Goal: Transaction & Acquisition: Purchase product/service

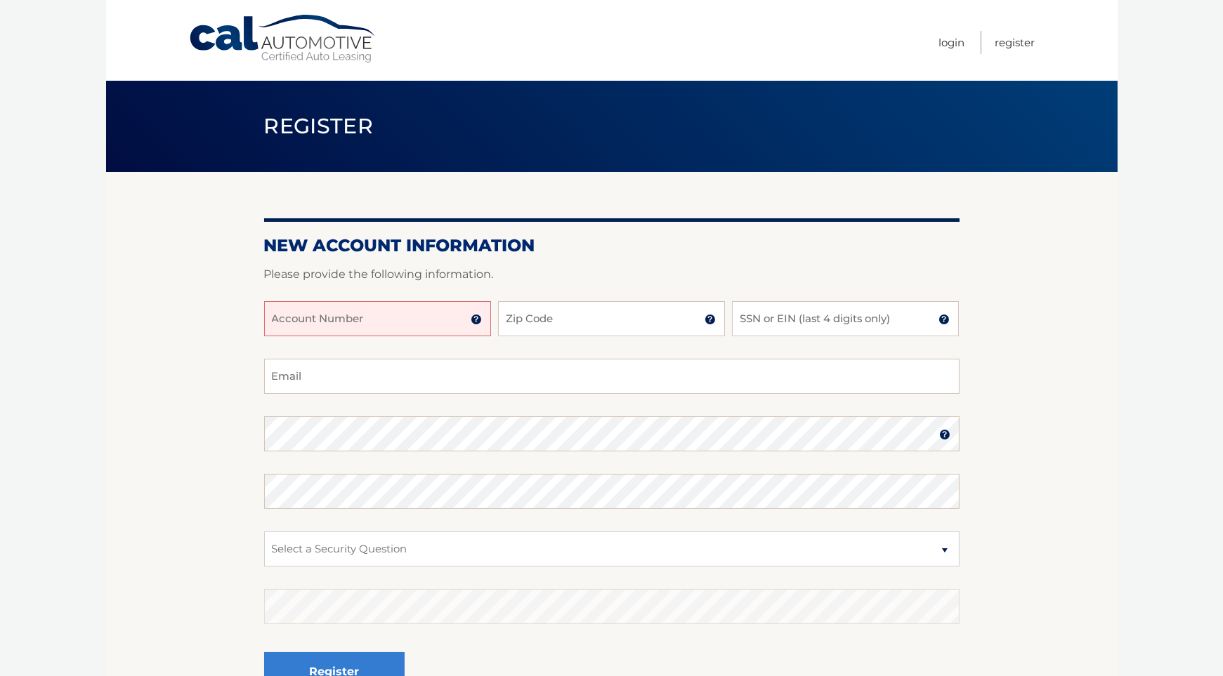
click at [398, 329] on input "Account Number" at bounding box center [377, 318] width 227 height 35
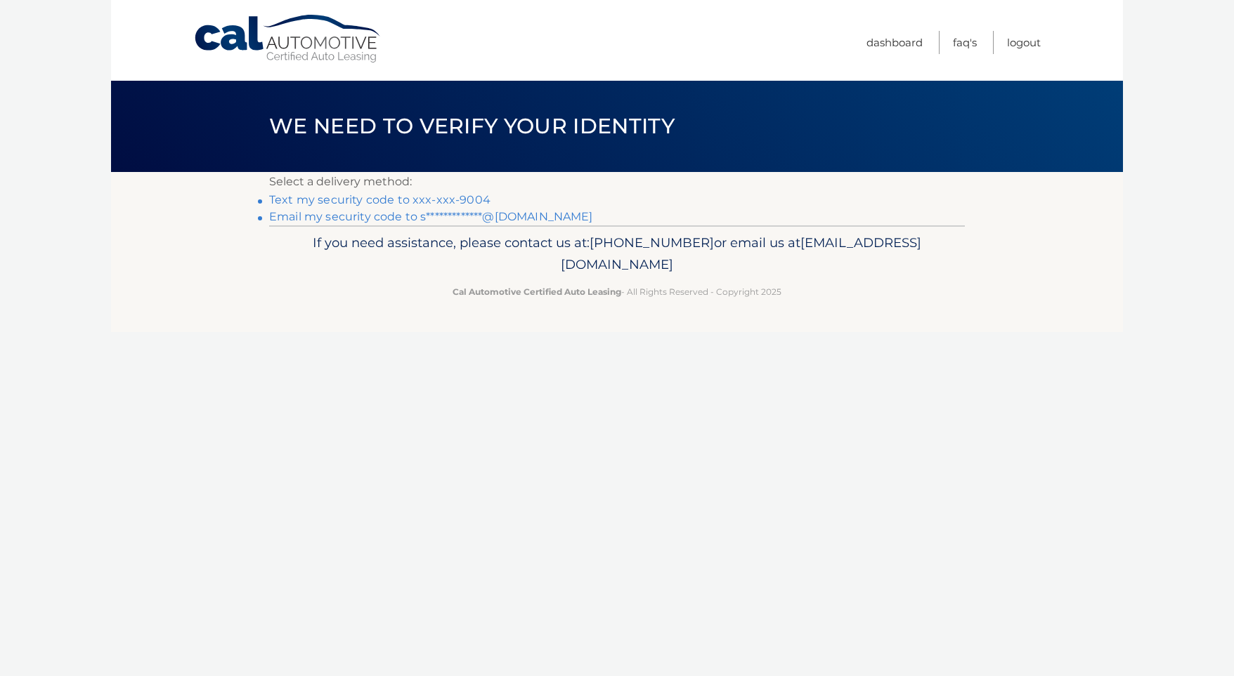
click at [375, 200] on link "Text my security code to xxx-xxx-9004" at bounding box center [379, 199] width 221 height 13
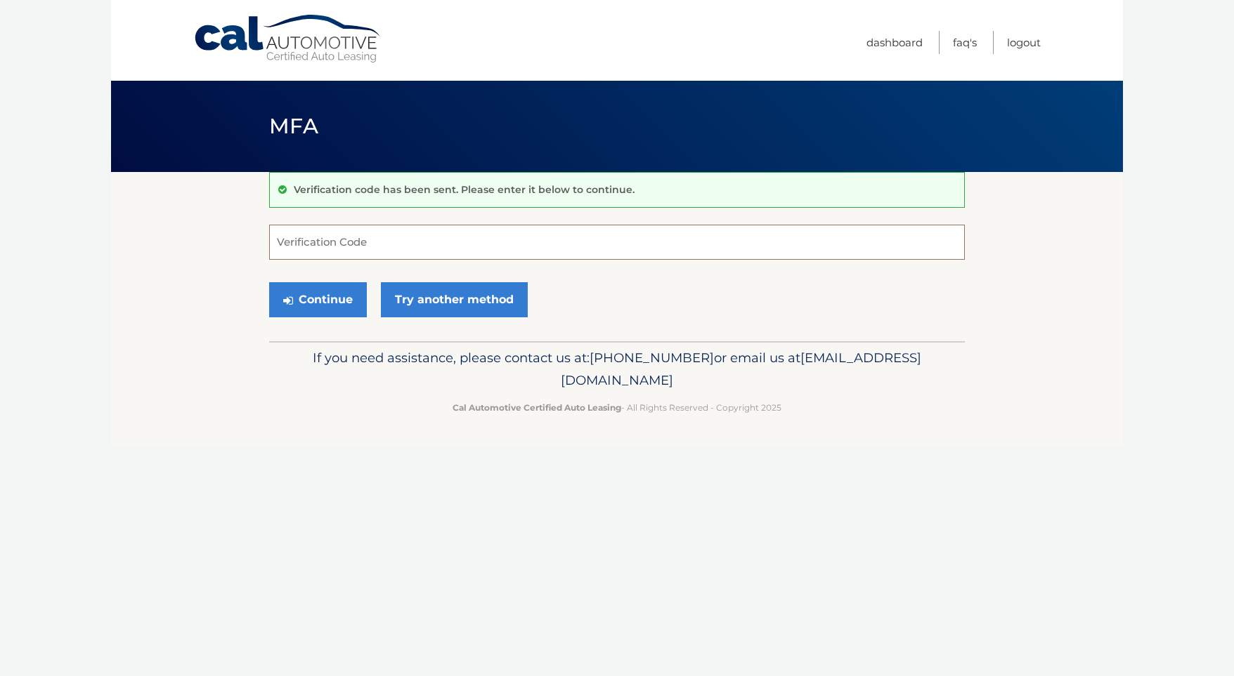
click at [387, 247] on input "Verification Code" at bounding box center [616, 242] width 695 height 35
type input "583117"
click at [330, 305] on button "Continue" at bounding box center [318, 299] width 98 height 35
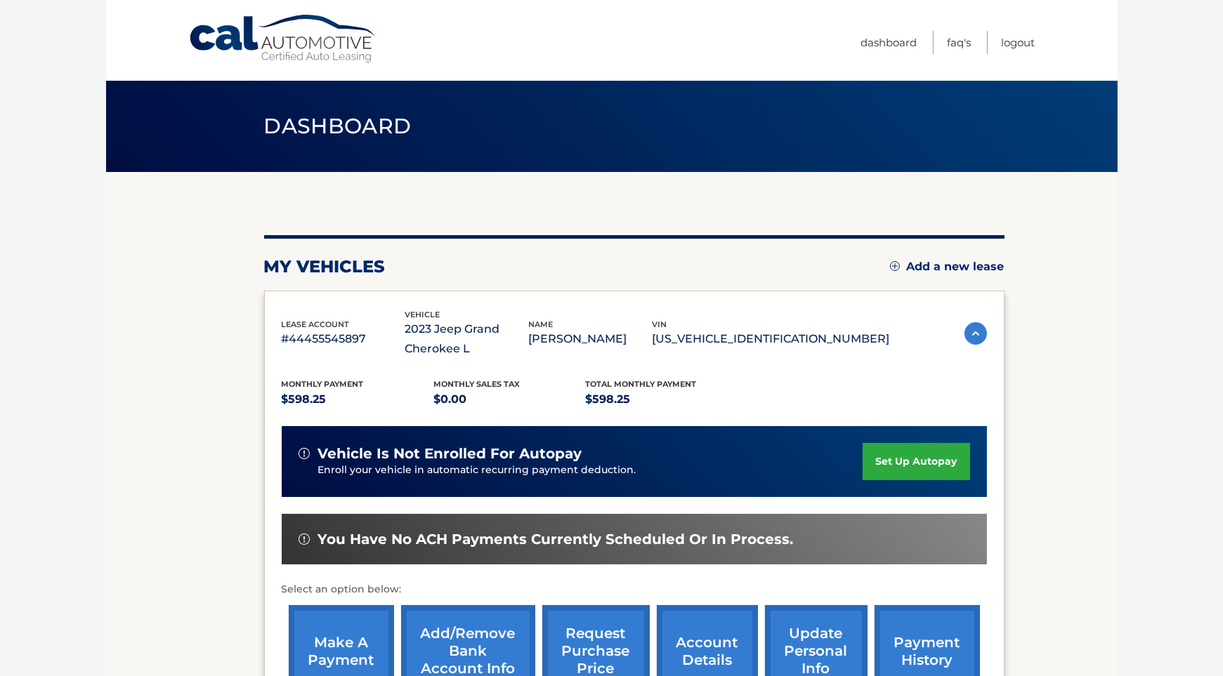
click at [929, 275] on div "my vehicles Add a new lease" at bounding box center [634, 266] width 740 height 21
click at [929, 270] on link "Add a new lease" at bounding box center [947, 267] width 115 height 14
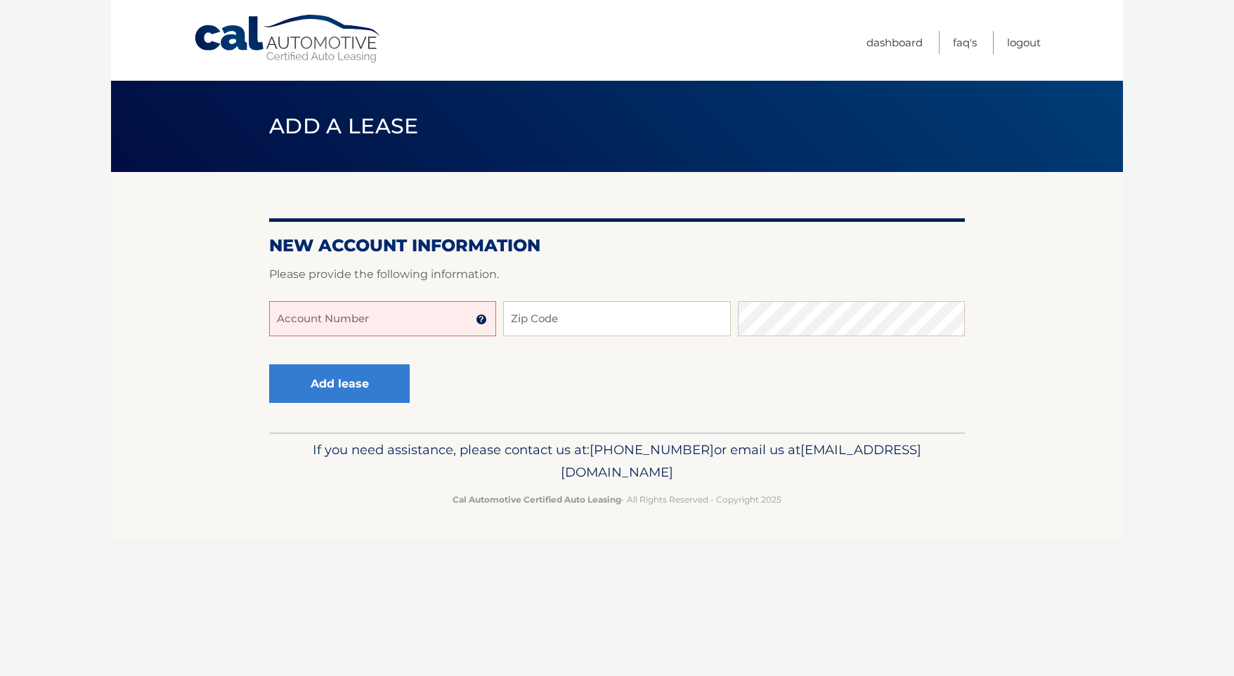
click at [407, 327] on input "Account Number" at bounding box center [382, 318] width 227 height 35
type input "44455997056"
click at [385, 320] on input "44455997056" at bounding box center [382, 318] width 227 height 35
drag, startPoint x: 404, startPoint y: 325, endPoint x: 305, endPoint y: 337, distance: 99.8
click at [293, 333] on input "44455997056" at bounding box center [382, 318] width 227 height 35
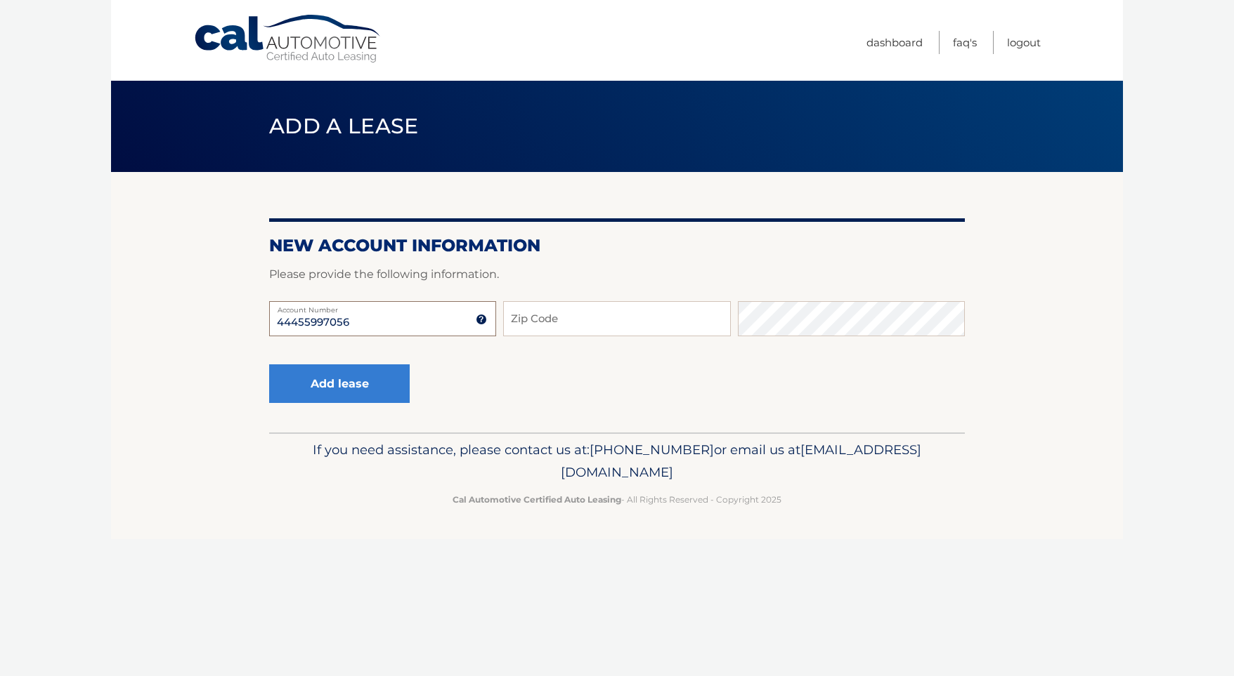
click at [438, 330] on input "44455997056" at bounding box center [382, 318] width 227 height 35
click at [577, 321] on input "Zip Code" at bounding box center [616, 318] width 227 height 35
type input "10306"
click at [332, 389] on button "Add lease" at bounding box center [339, 384] width 140 height 39
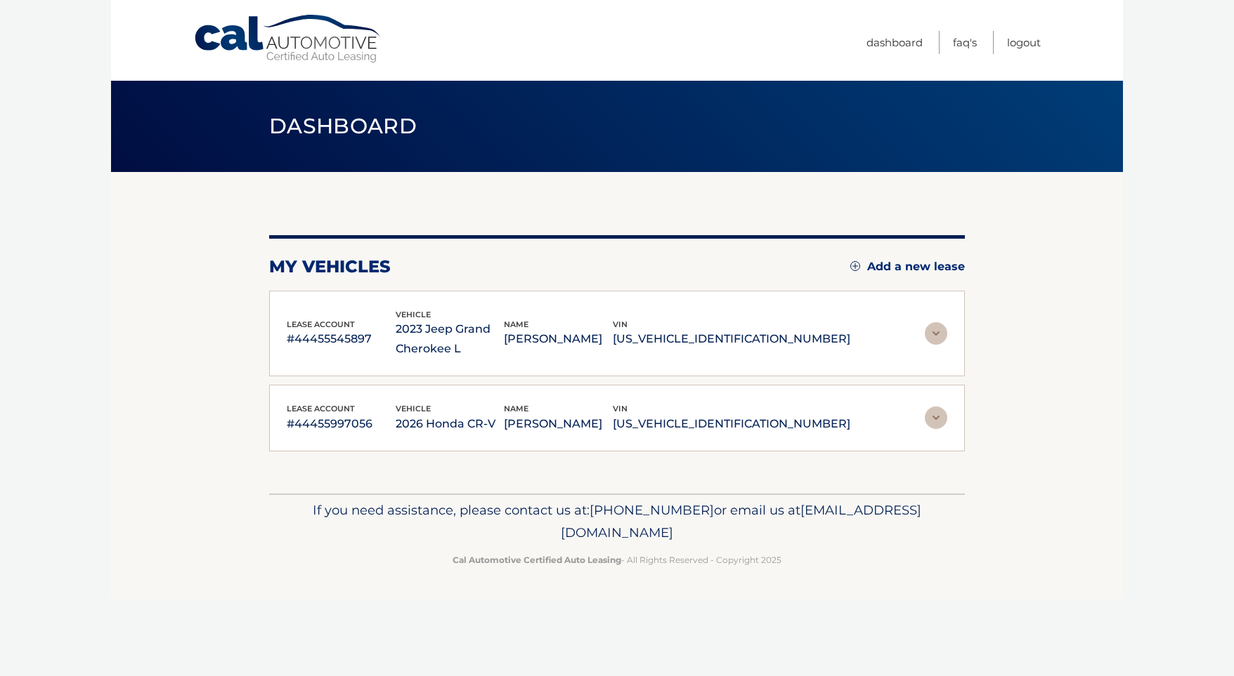
click at [935, 420] on img at bounding box center [935, 418] width 22 height 22
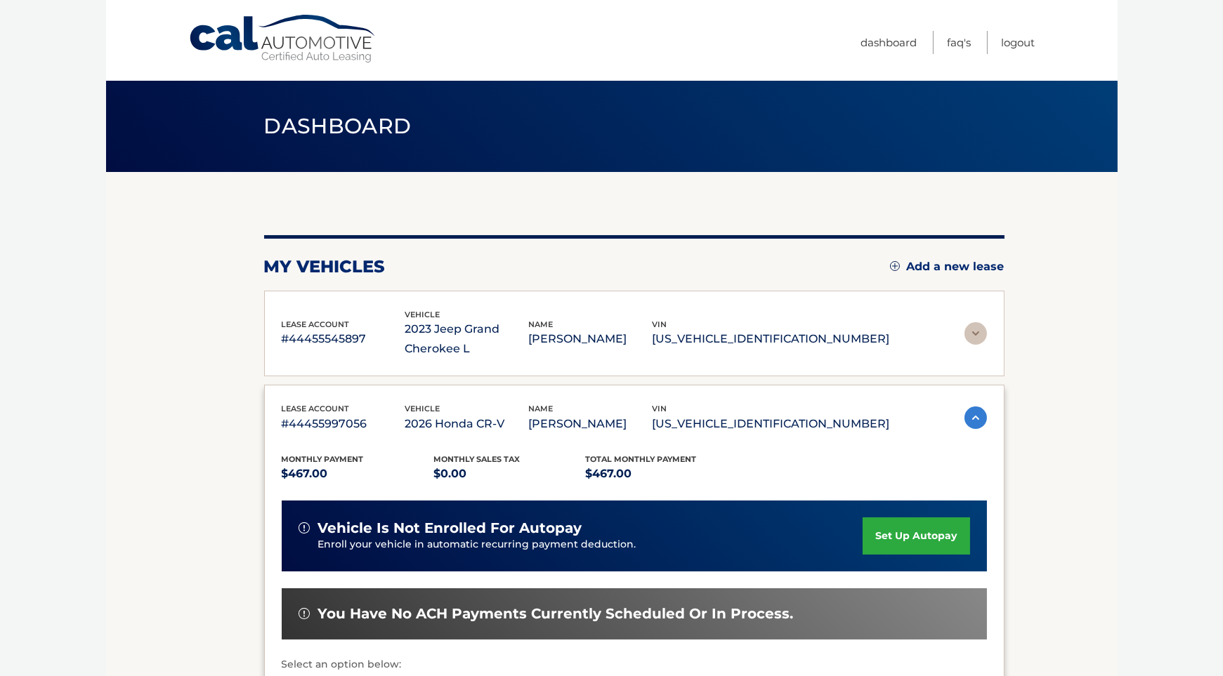
scroll to position [140, 0]
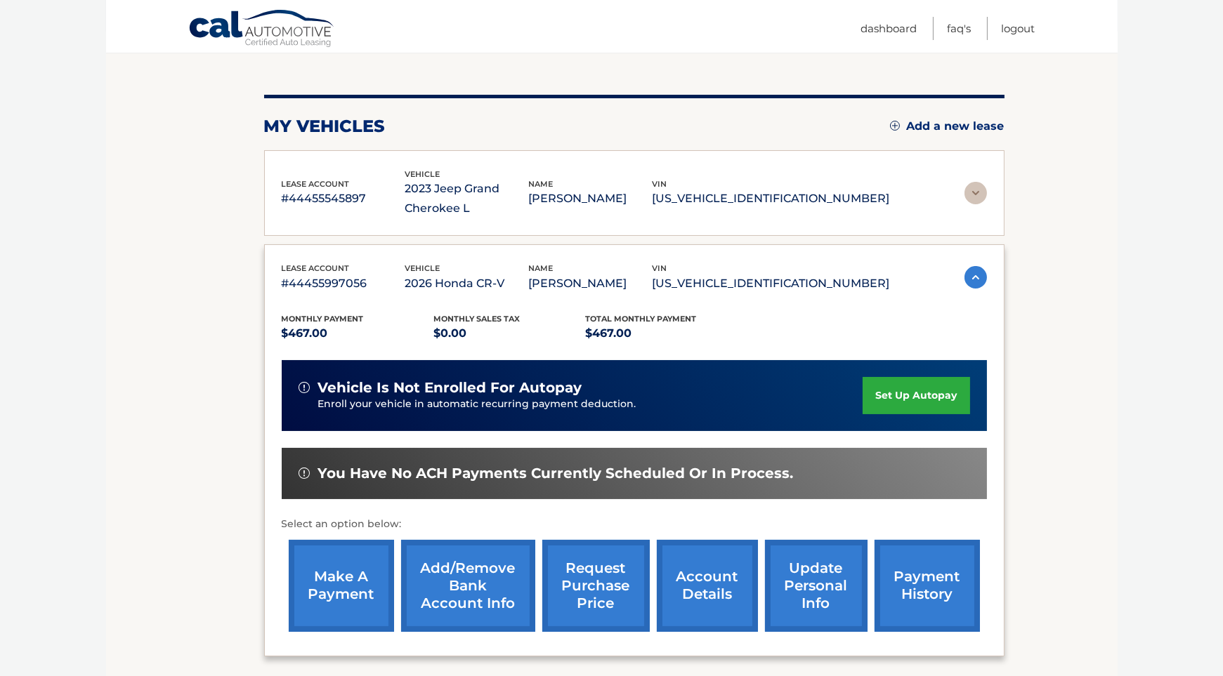
click at [354, 575] on link "make a payment" at bounding box center [341, 586] width 105 height 92
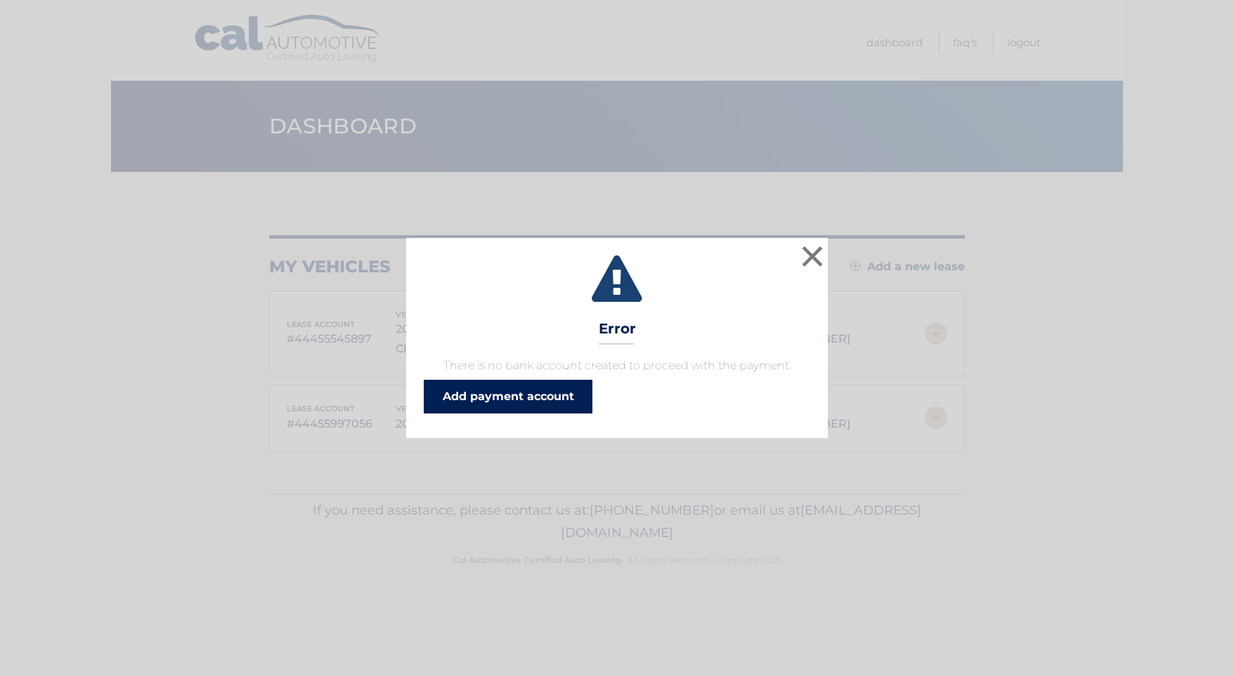
click at [553, 395] on link "Add payment account" at bounding box center [508, 397] width 169 height 34
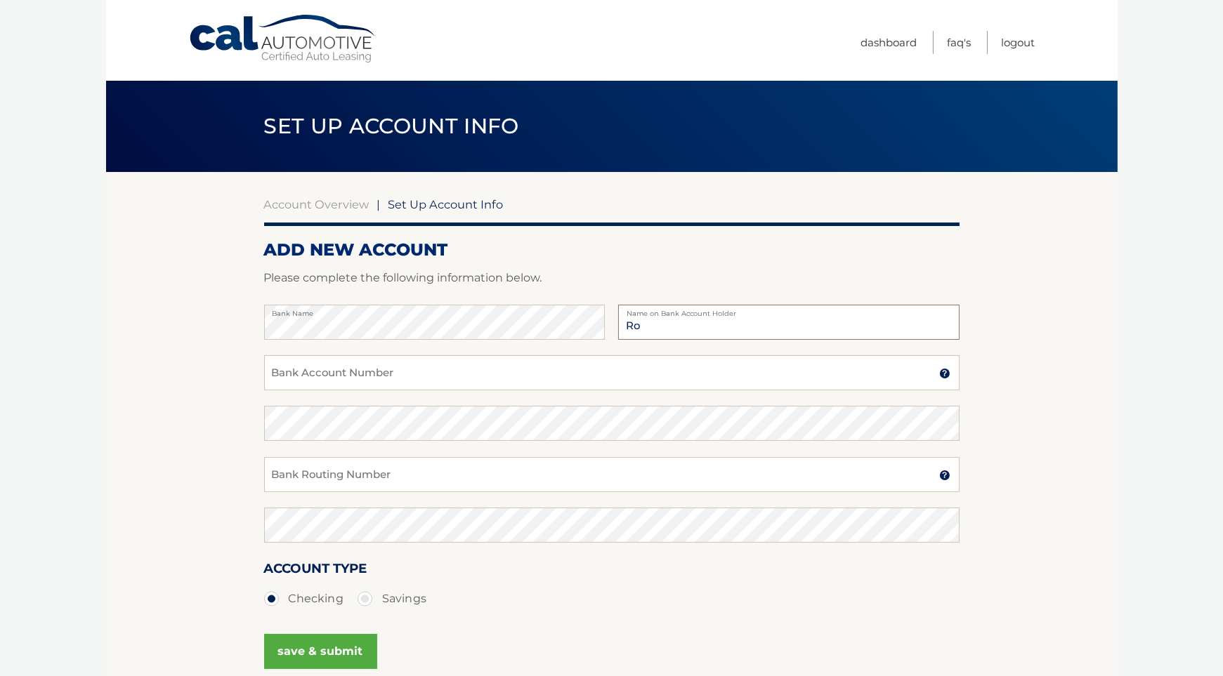
type input "[PERSON_NAME]"
click at [329, 379] on input "Bank Account Number" at bounding box center [611, 372] width 695 height 35
type input "226071004"
drag, startPoint x: 399, startPoint y: 384, endPoint x: 145, endPoint y: 377, distance: 254.4
click at [145, 377] on section "Account Overview | Set Up Account Info ADD NEW ACCOUNT Please complete the foll…" at bounding box center [612, 440] width 1012 height 536
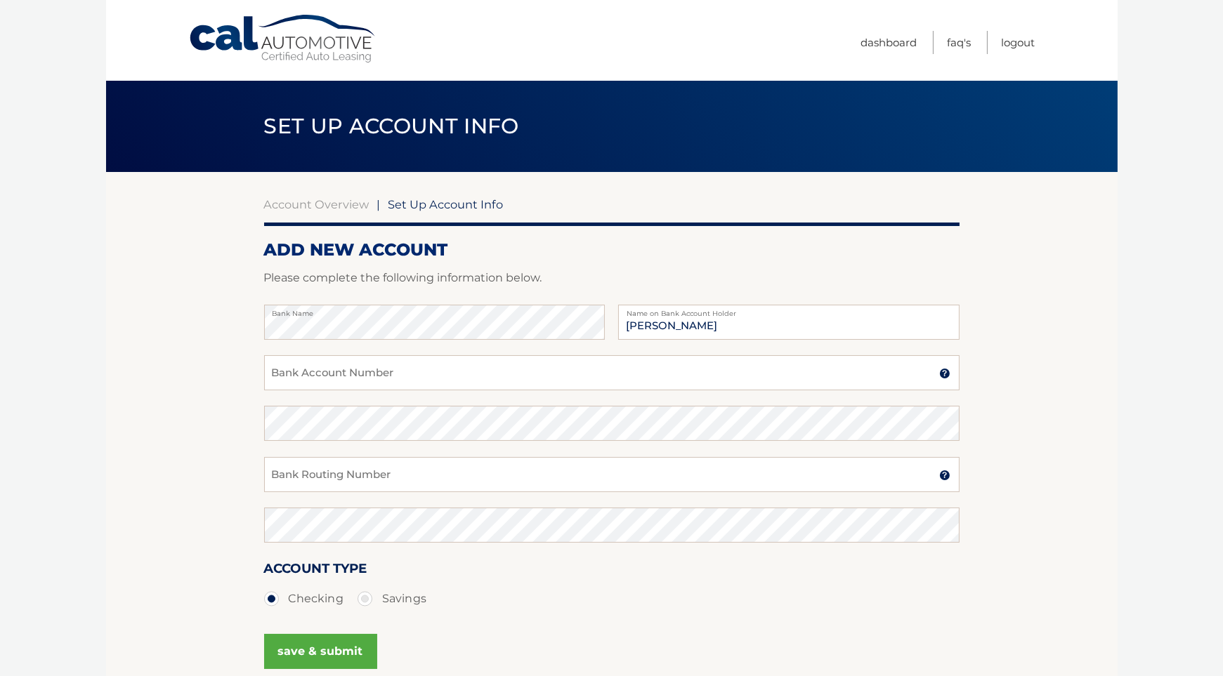
click at [215, 393] on section "Account Overview | Set Up Account Info ADD NEW ACCOUNT Please complete the foll…" at bounding box center [612, 440] width 1012 height 536
click at [436, 387] on input "Bank Account Number" at bounding box center [611, 372] width 695 height 35
type input "51230047287"
click at [410, 490] on input "Bank Routing Number" at bounding box center [611, 474] width 695 height 35
paste input "226071004"
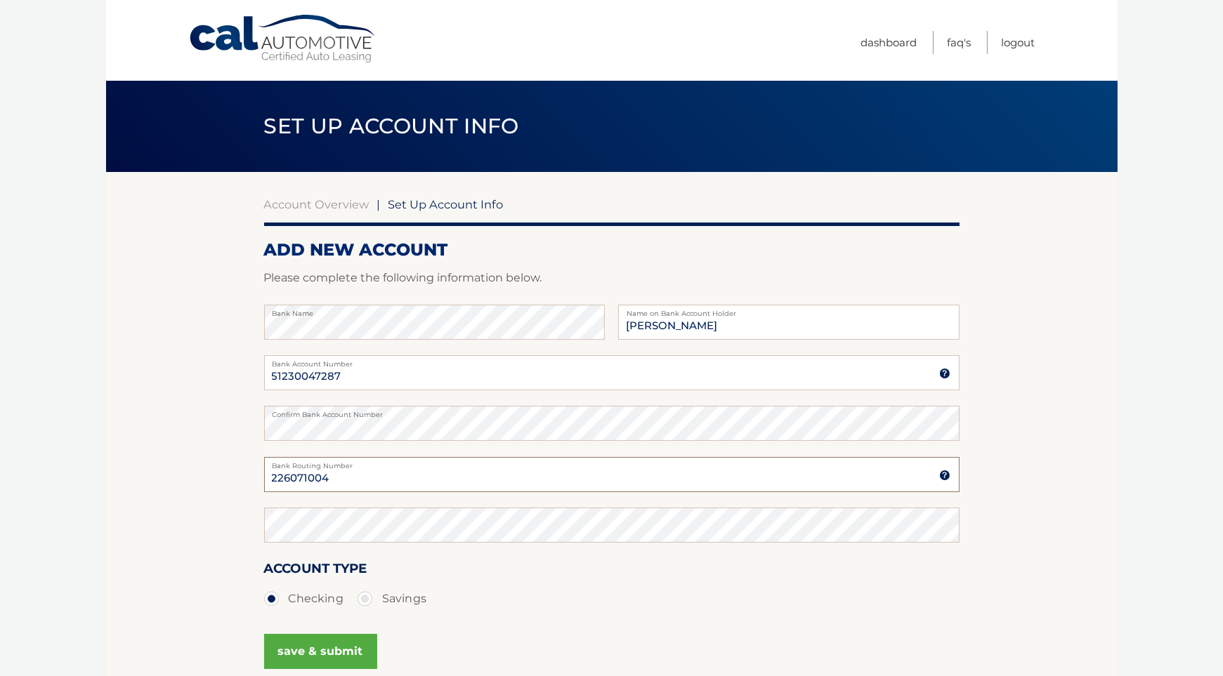
type input "226071004"
click at [360, 655] on button "save & submit" at bounding box center [320, 651] width 113 height 35
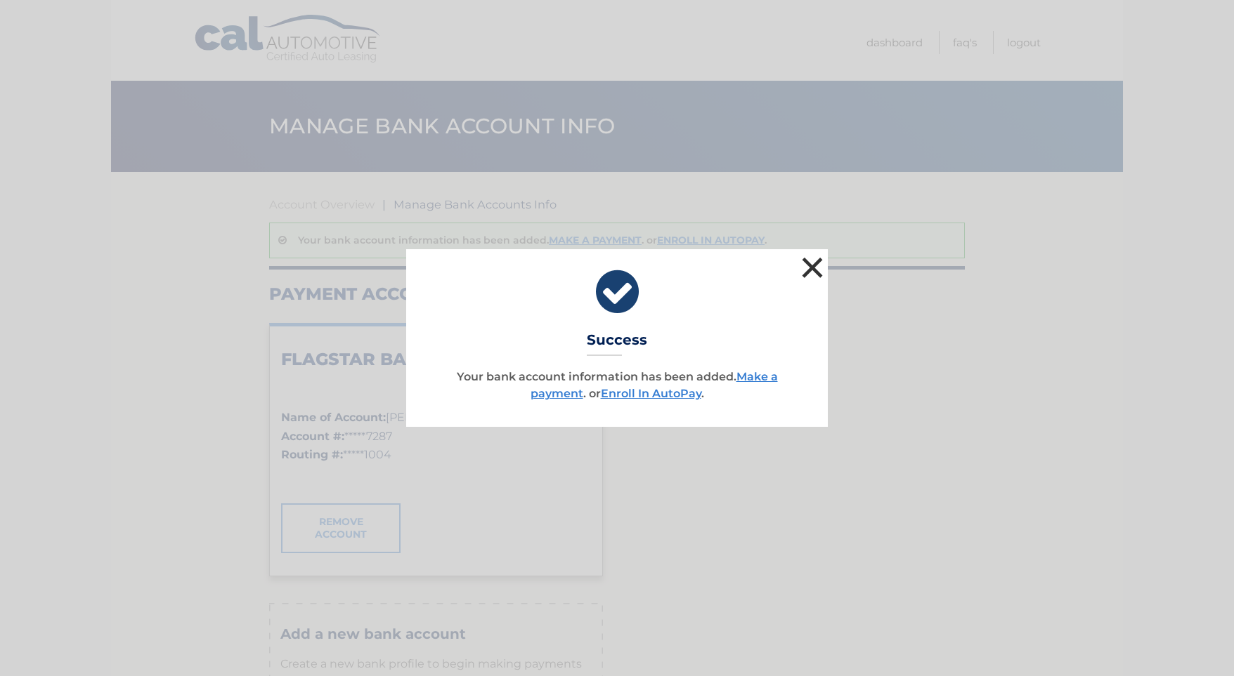
click at [812, 266] on button "×" at bounding box center [812, 268] width 28 height 28
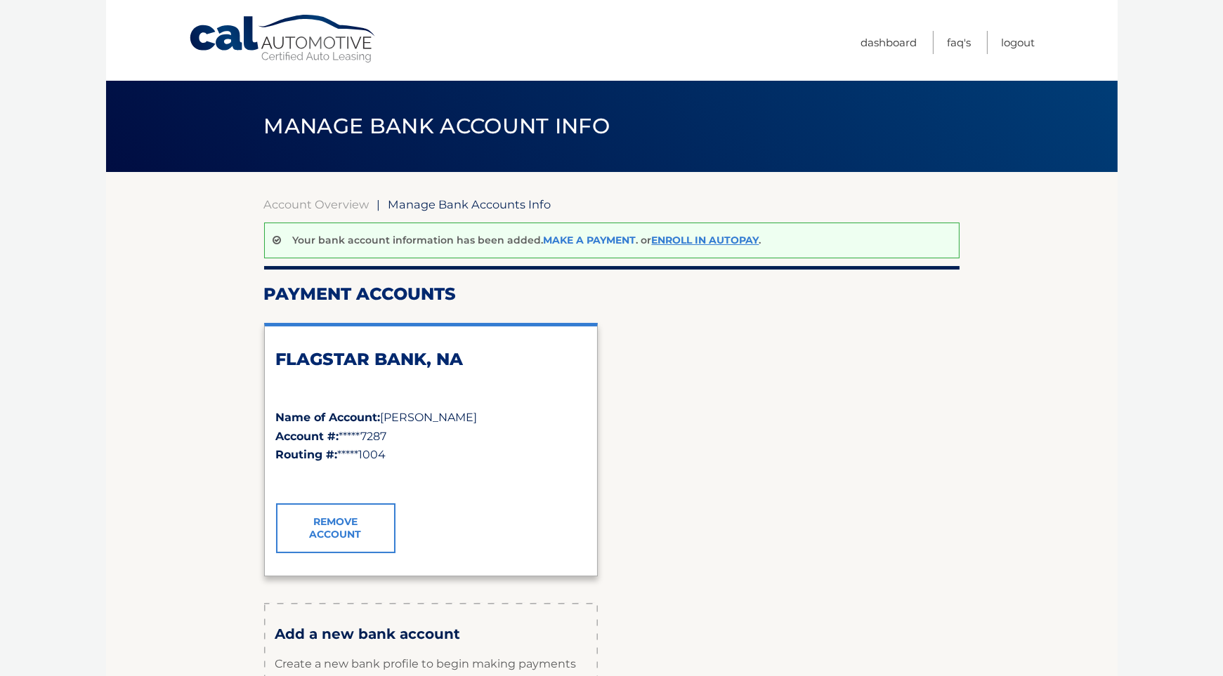
click at [591, 237] on link "Make a payment" at bounding box center [590, 240] width 93 height 13
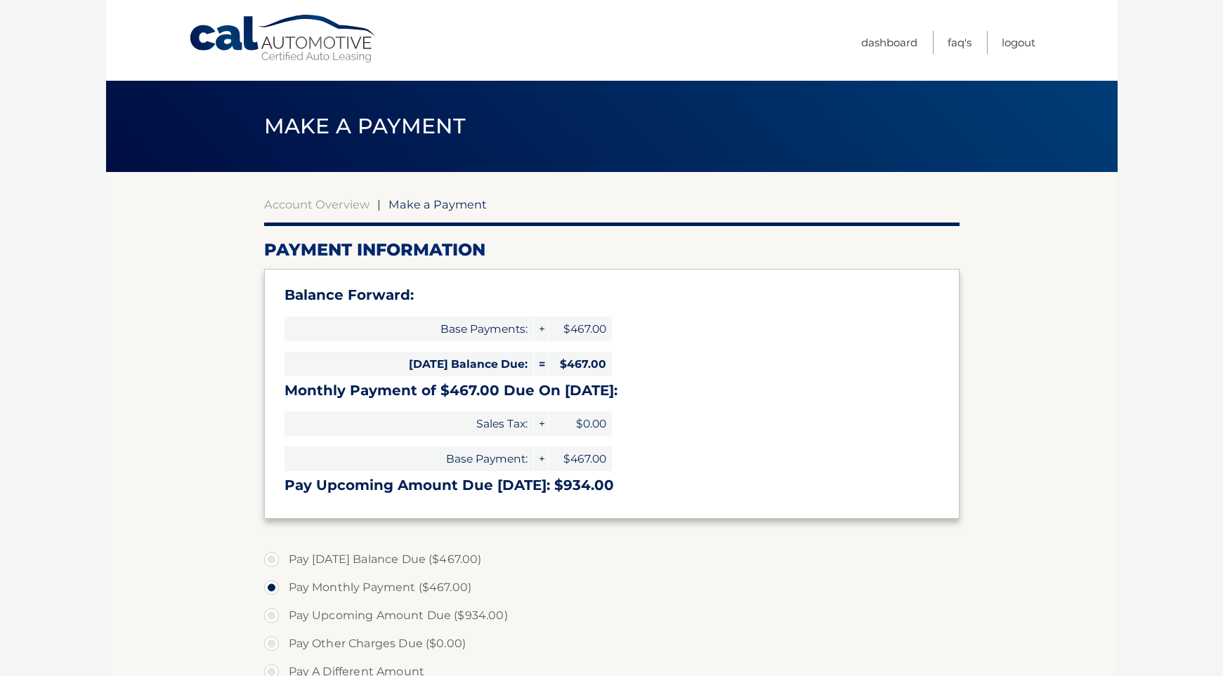
select select "ZjlhODI1NTctYTI3My00NTFmLTk1MTYtOTQzYmYzNDM2ZDU3"
drag, startPoint x: 451, startPoint y: 395, endPoint x: 627, endPoint y: 404, distance: 176.5
click at [627, 404] on div "Balance Forward: Base Payments: + $467.00 [DATE] Balance Due: = $467.00 Monthly…" at bounding box center [611, 393] width 695 height 249
click at [724, 412] on div "Balance Forward: Base Payments: + $467.00 [DATE] Balance Due: = $467.00 Monthly…" at bounding box center [611, 393] width 695 height 249
click at [725, 417] on div "Balance Forward: Base Payments: + $467.00 [DATE] Balance Due: = $467.00 Monthly…" at bounding box center [611, 393] width 695 height 249
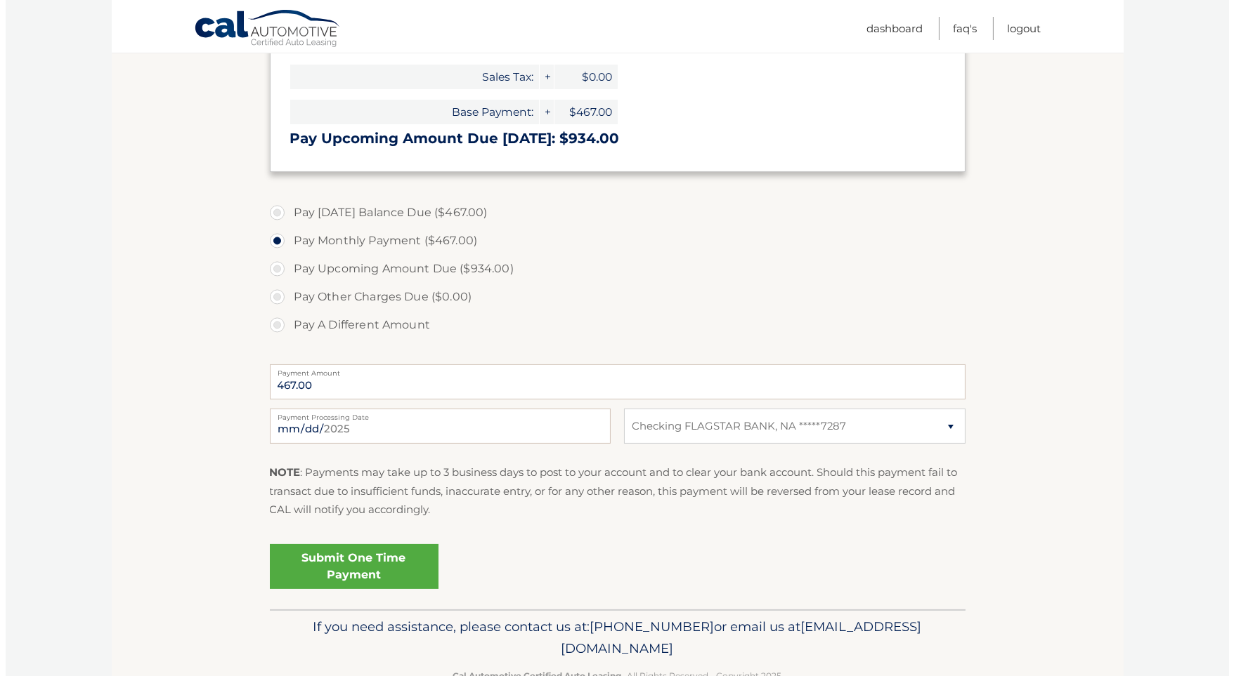
scroll to position [351, 0]
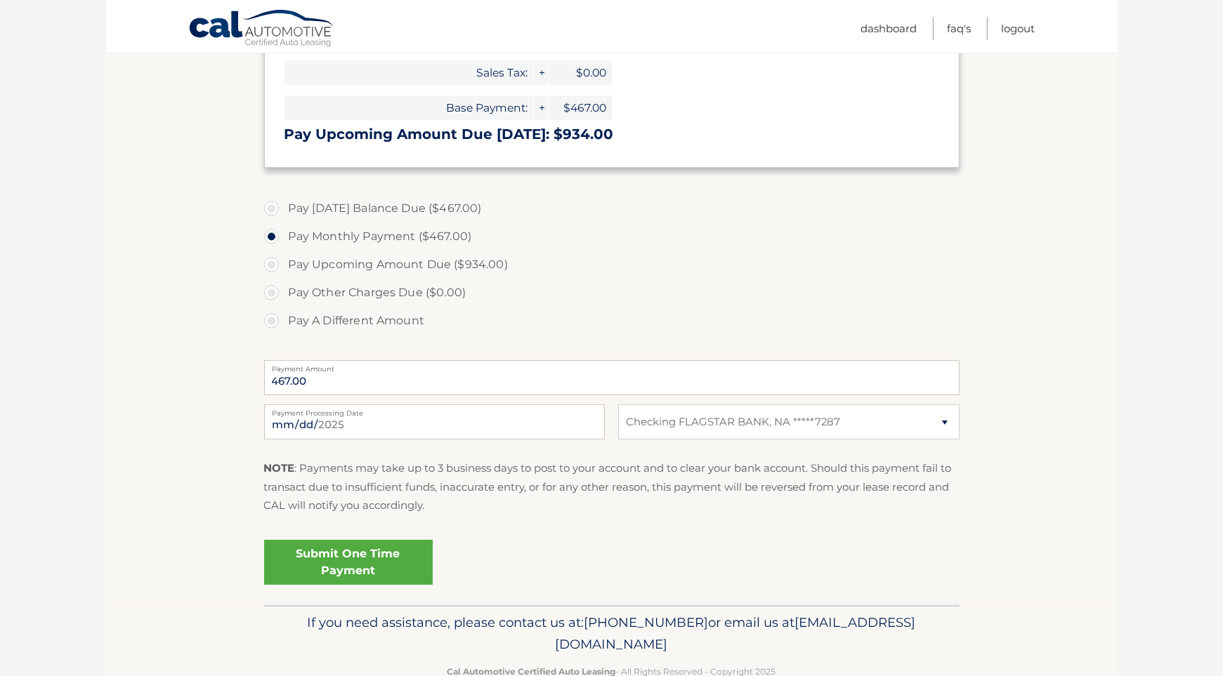
click at [376, 560] on link "Submit One Time Payment" at bounding box center [348, 562] width 169 height 45
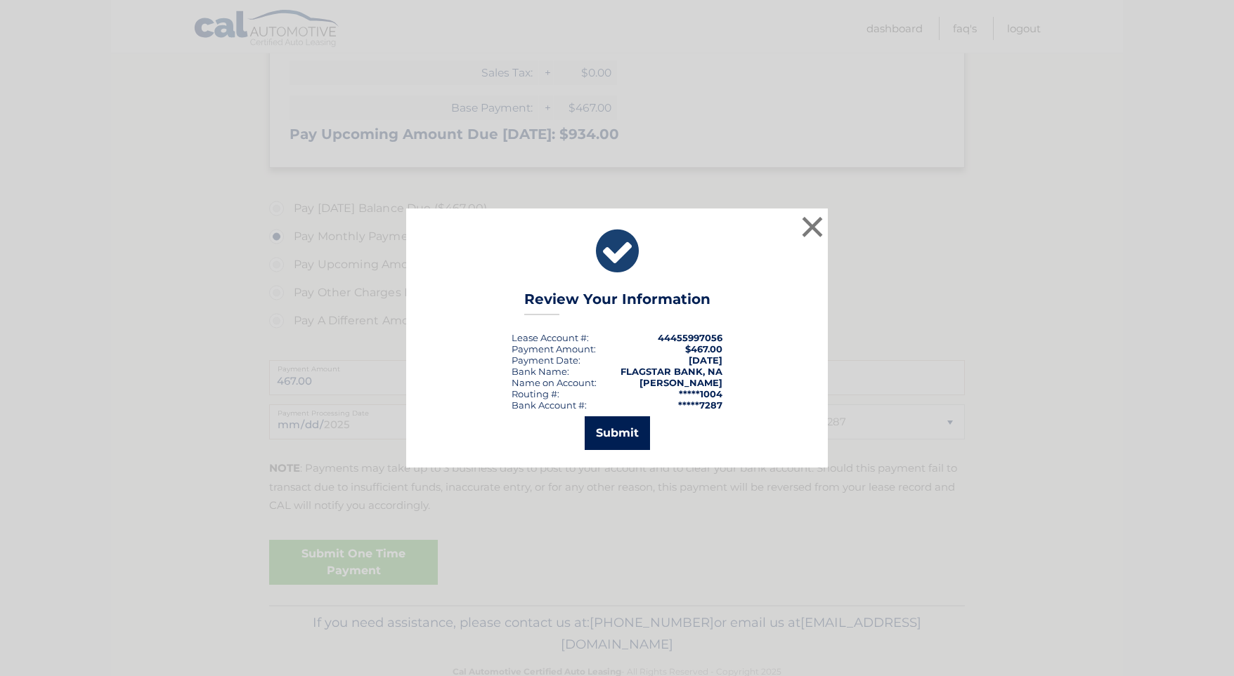
click at [627, 439] on button "Submit" at bounding box center [616, 434] width 65 height 34
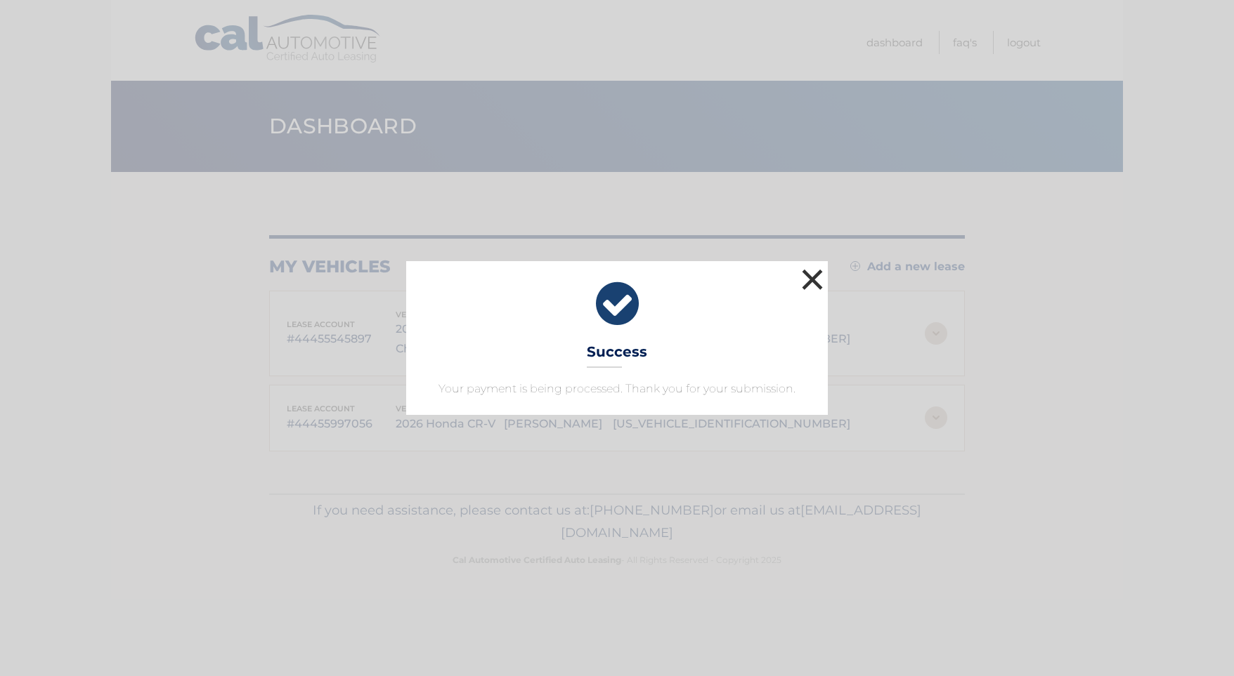
click at [803, 289] on button "×" at bounding box center [812, 280] width 28 height 28
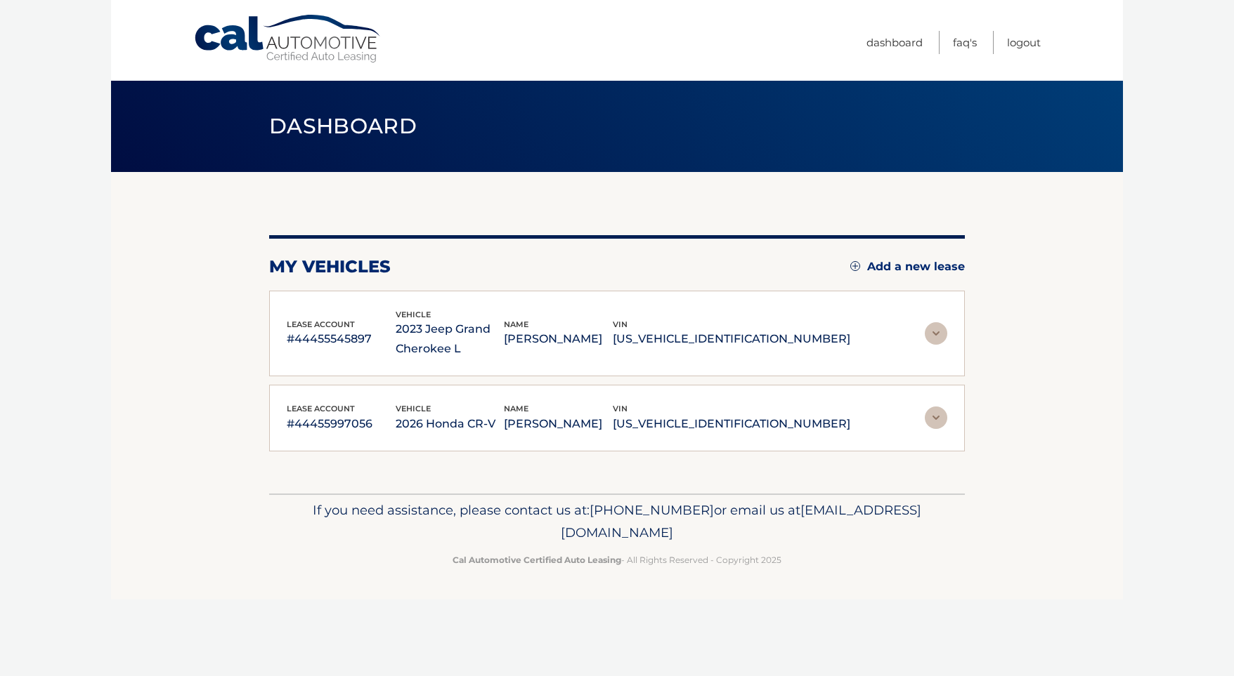
click at [941, 325] on img at bounding box center [935, 333] width 22 height 22
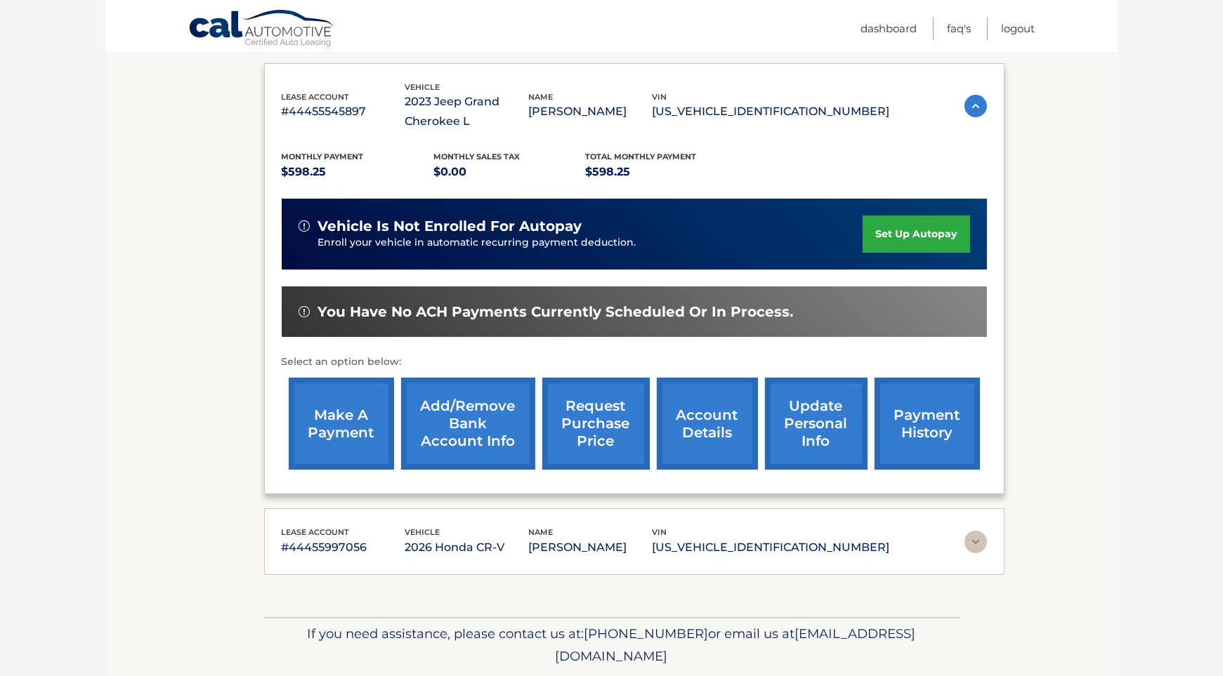
scroll to position [271, 0]
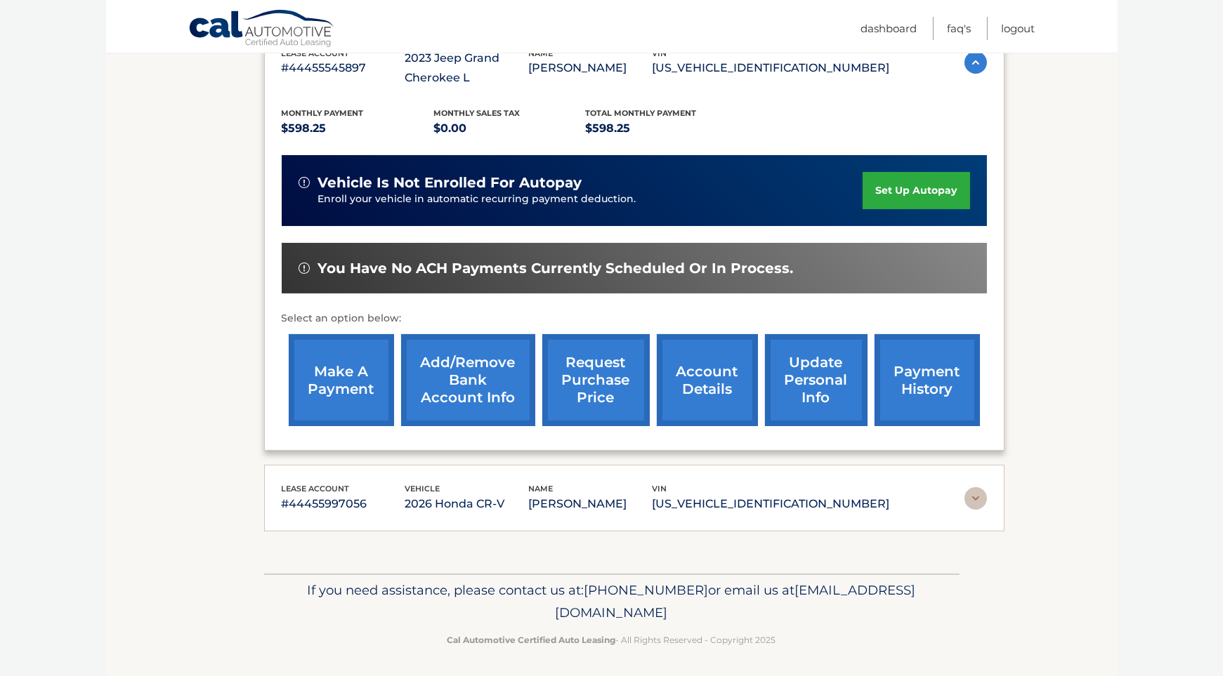
click at [976, 496] on img at bounding box center [975, 499] width 22 height 22
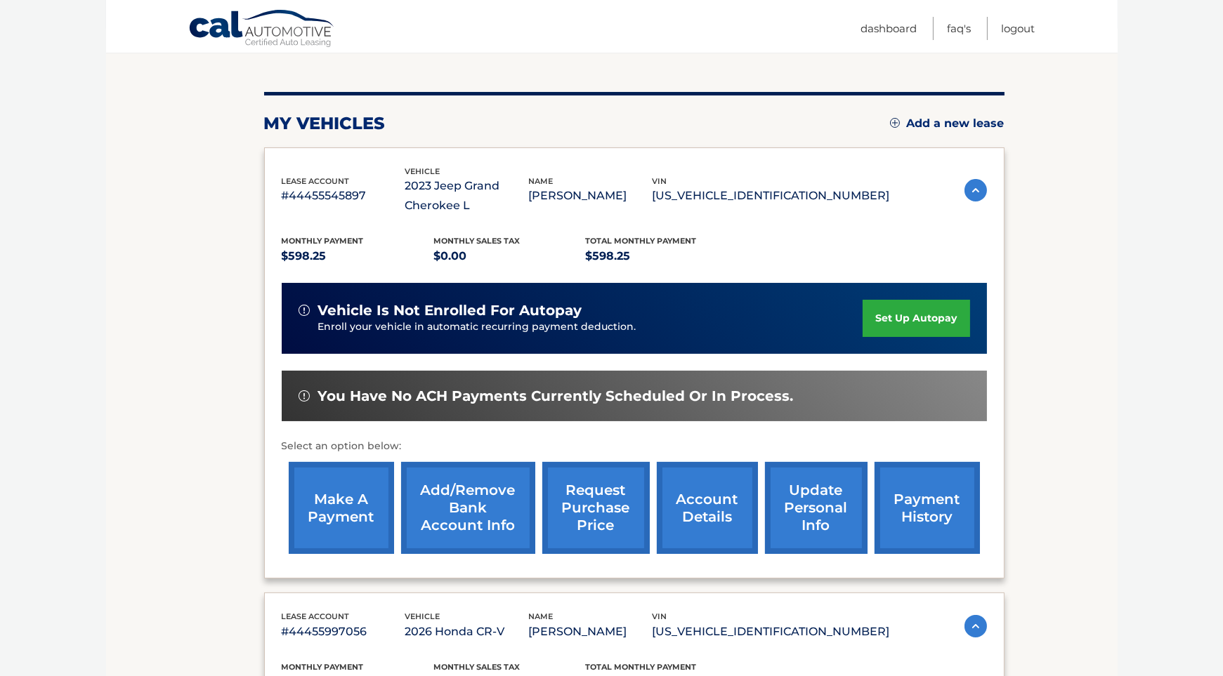
scroll to position [201, 0]
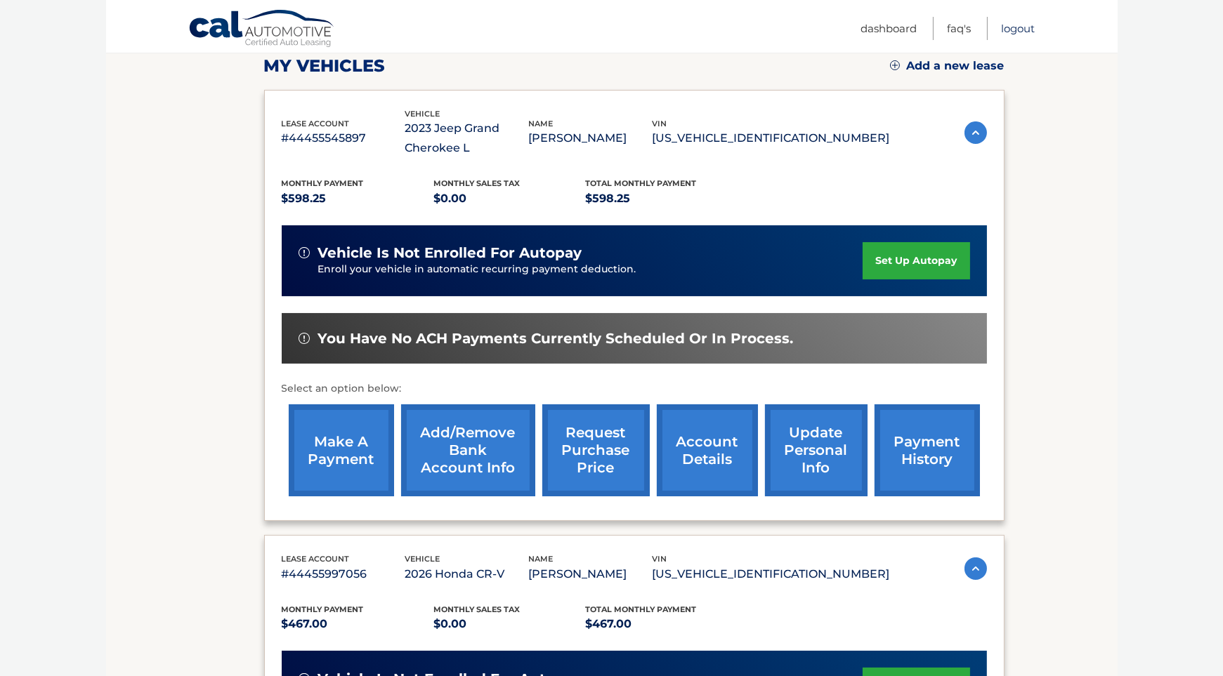
click at [1009, 29] on link "Logout" at bounding box center [1019, 28] width 34 height 23
